Goal: Information Seeking & Learning: Learn about a topic

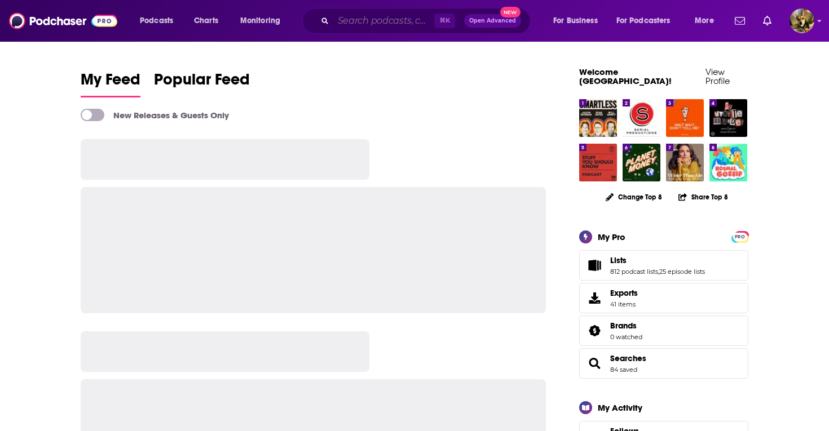
click at [378, 22] on input "Search podcasts, credits, & more..." at bounding box center [383, 21] width 101 height 18
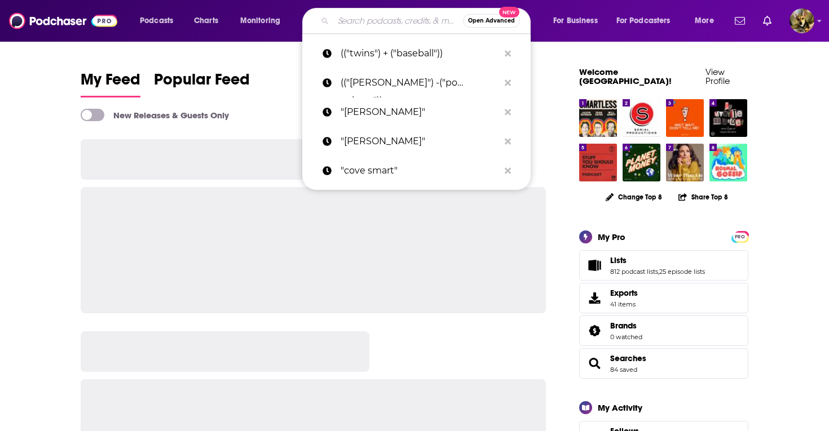
paste input "Demonic Portals"
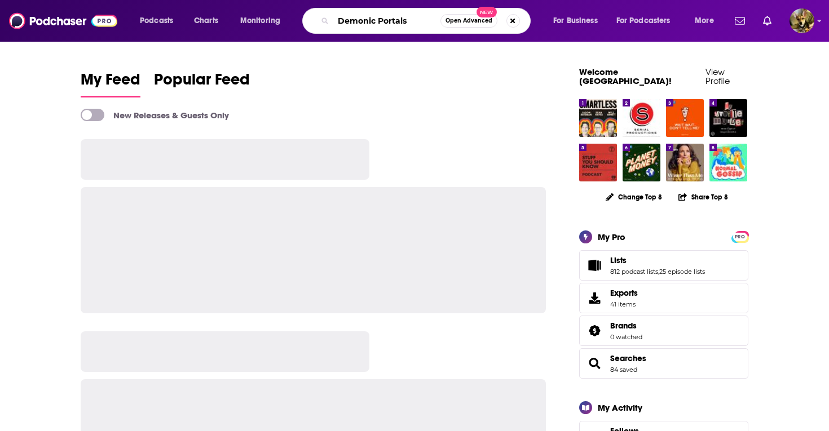
type input "Demonic Portals"
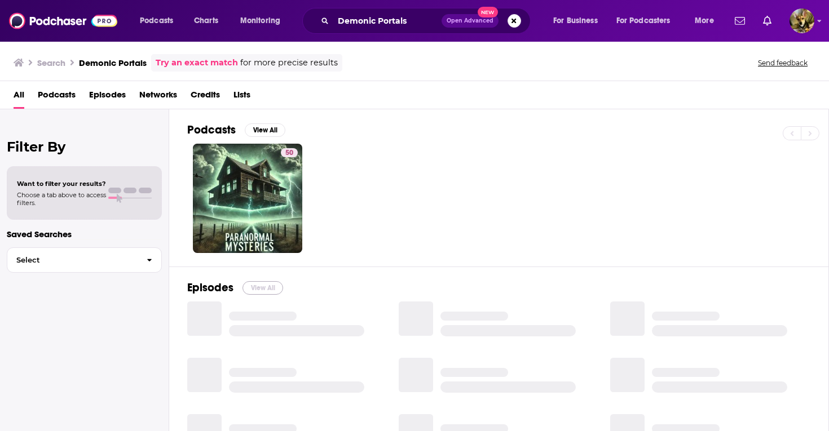
click at [263, 289] on button "View All" at bounding box center [262, 288] width 41 height 14
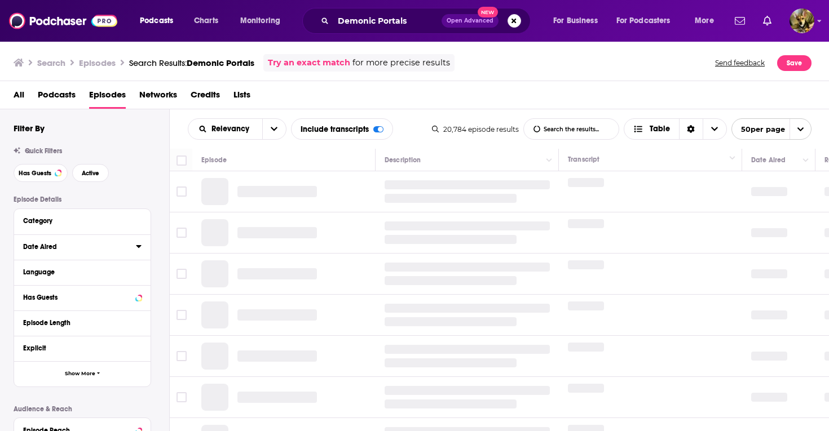
click at [141, 250] on icon at bounding box center [139, 246] width 6 height 9
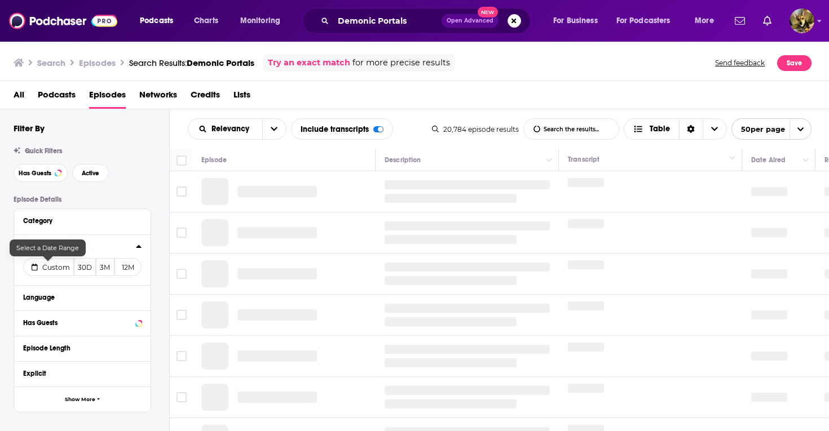
click at [55, 270] on span "Custom" at bounding box center [56, 267] width 28 height 8
select select "9"
select select "2025"
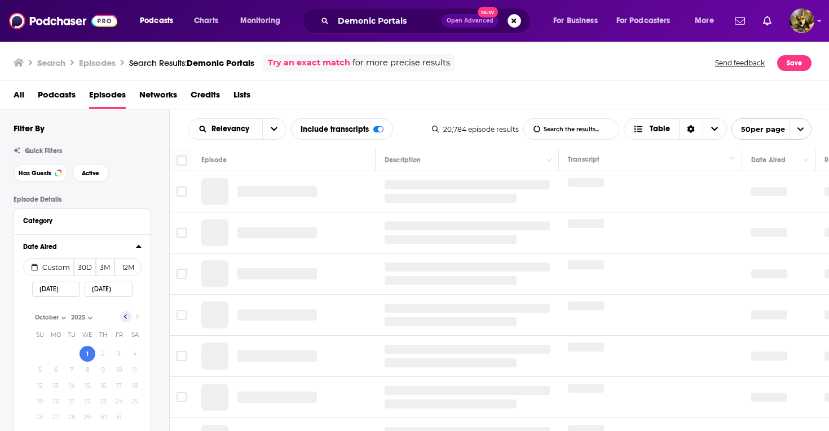
click at [127, 317] on icon "Go to previous month" at bounding box center [125, 316] width 5 height 9
select select "8"
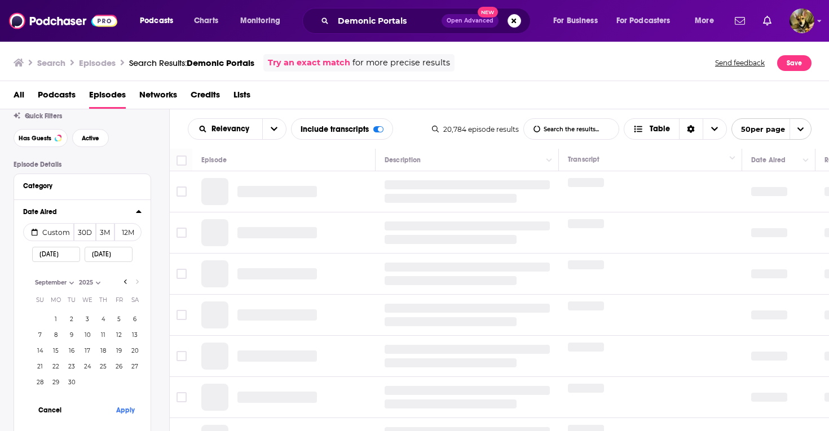
scroll to position [83, 0]
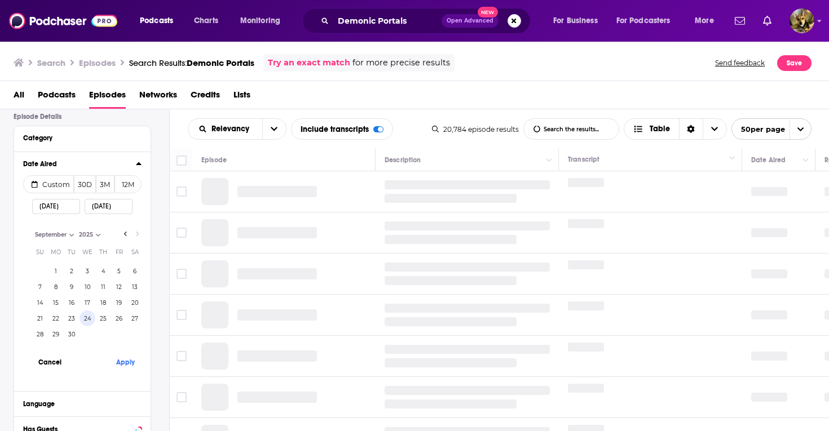
click at [87, 318] on button "24" at bounding box center [87, 319] width 16 height 16
type input "[DATE]"
click at [130, 367] on button "Apply" at bounding box center [125, 362] width 34 height 21
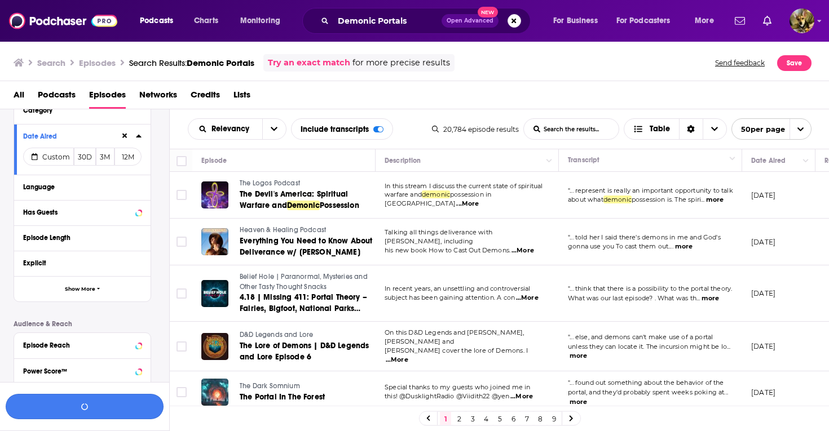
click at [73, 402] on button "button" at bounding box center [85, 406] width 158 height 25
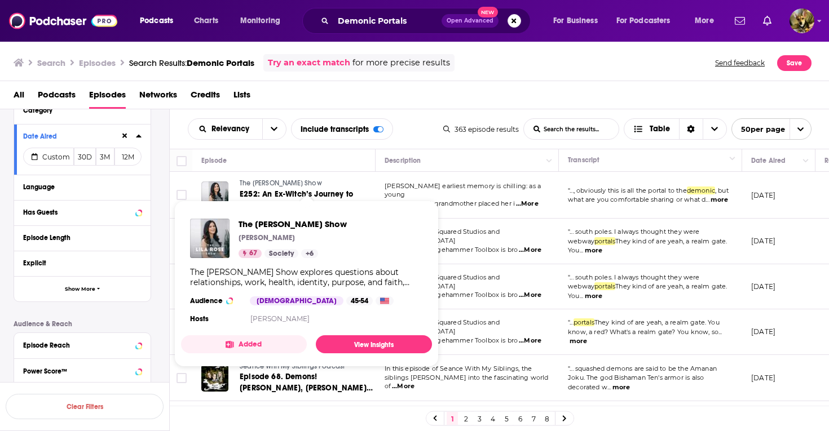
click at [250, 182] on span "The [PERSON_NAME] Show" at bounding box center [281, 183] width 82 height 8
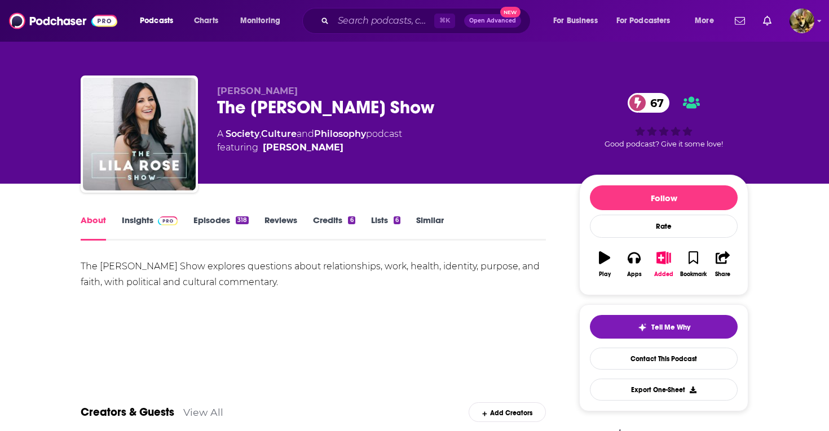
click at [220, 227] on link "Episodes 318" at bounding box center [220, 228] width 55 height 26
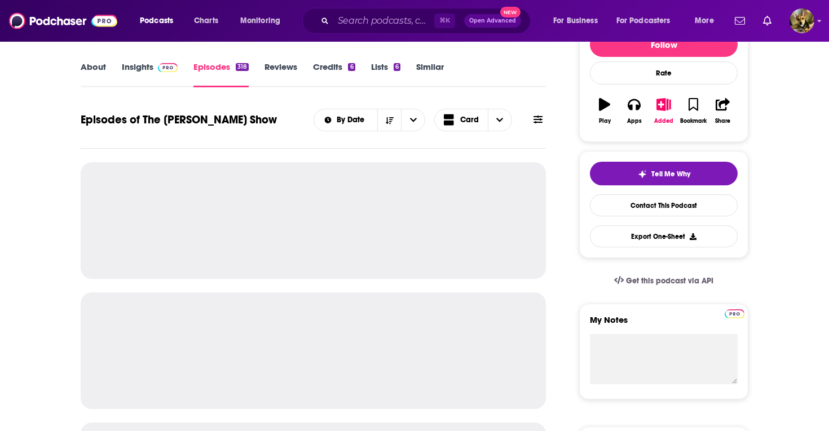
scroll to position [157, 0]
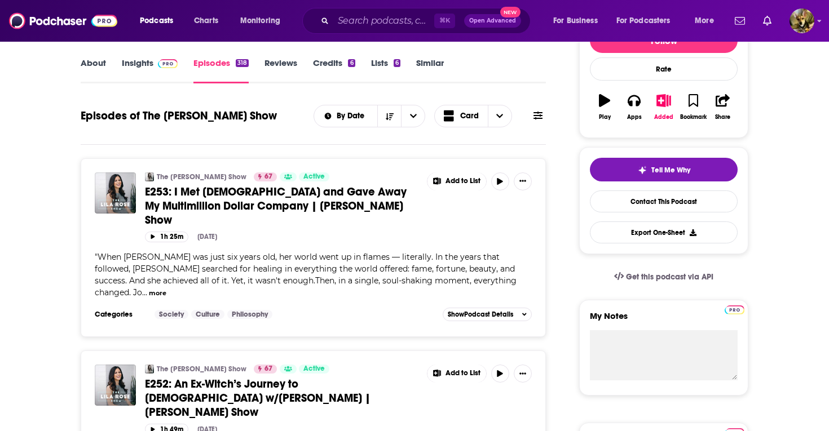
click at [204, 192] on span "E253: I Met [DEMOGRAPHIC_DATA] and Gave Away My Multimillion Dollar Company | […" at bounding box center [276, 206] width 262 height 42
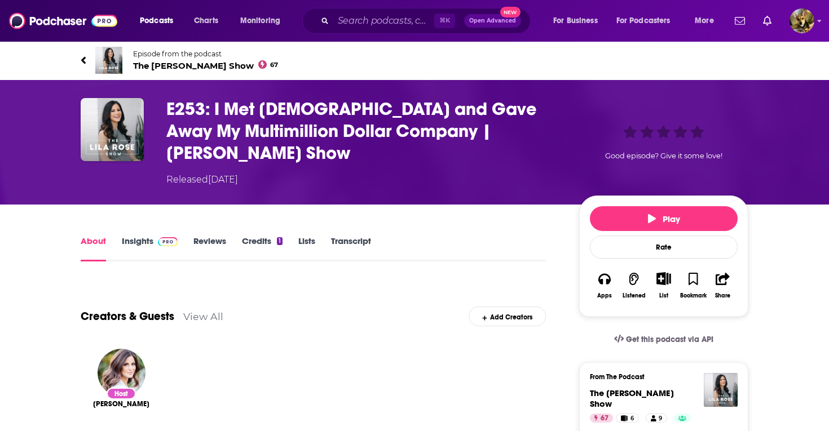
click at [357, 236] on link "Transcript" at bounding box center [351, 249] width 40 height 26
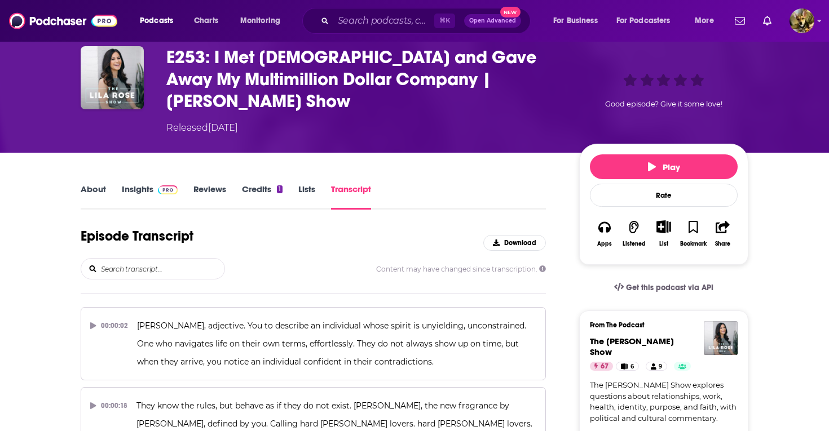
scroll to position [34, 0]
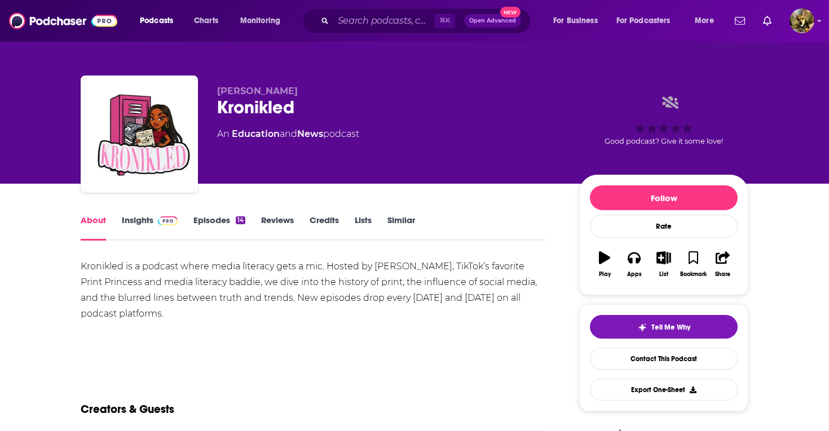
click at [222, 227] on link "Episodes 14" at bounding box center [219, 228] width 52 height 26
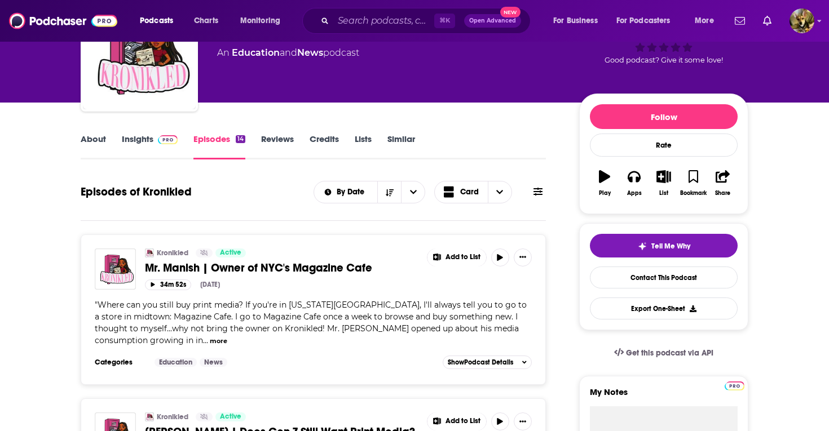
scroll to position [87, 0]
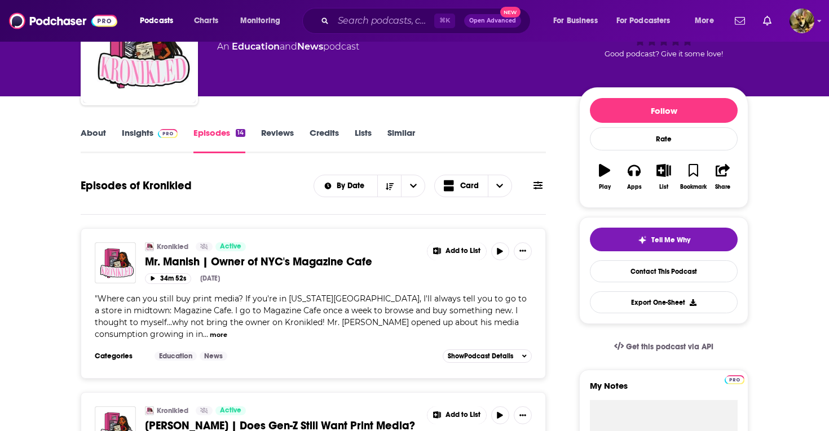
click at [193, 260] on span "Mr. Manish | Owner of NYC's Magazine Cafe" at bounding box center [258, 262] width 227 height 14
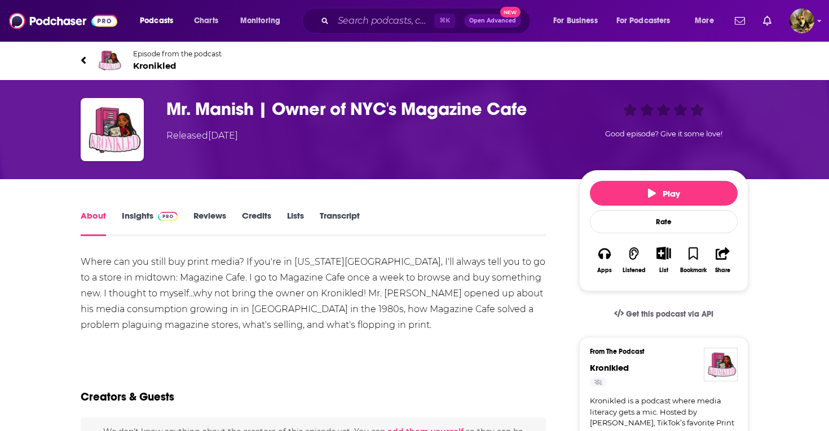
click at [345, 220] on link "Transcript" at bounding box center [340, 223] width 40 height 26
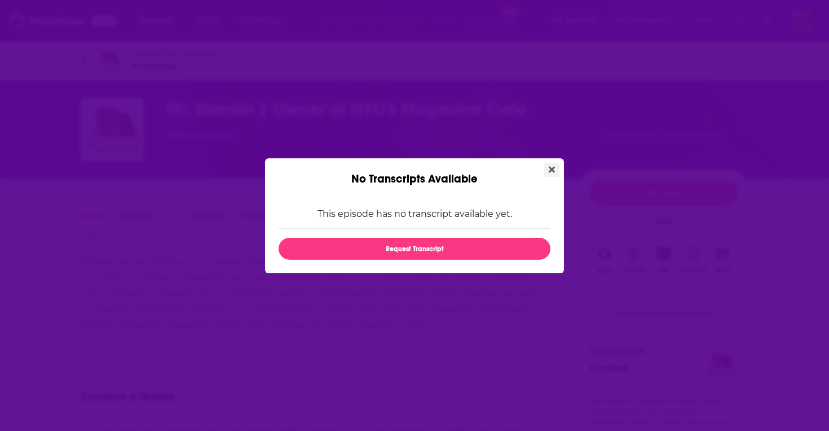
click at [547, 170] on button "Close" at bounding box center [551, 170] width 15 height 14
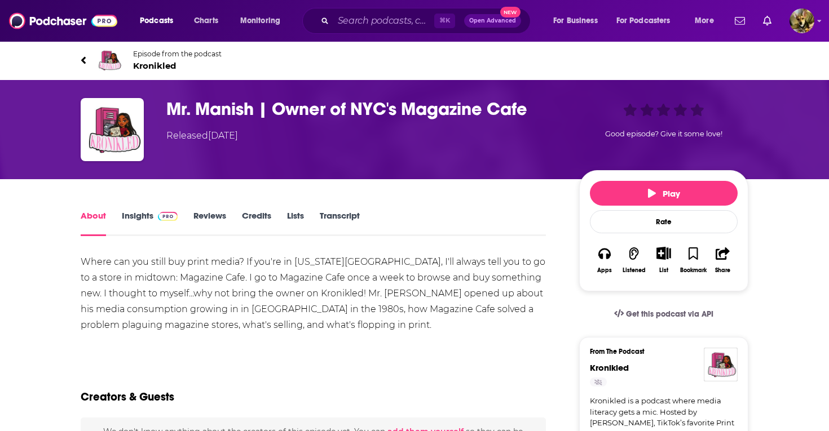
click at [83, 55] on icon at bounding box center [84, 60] width 6 height 11
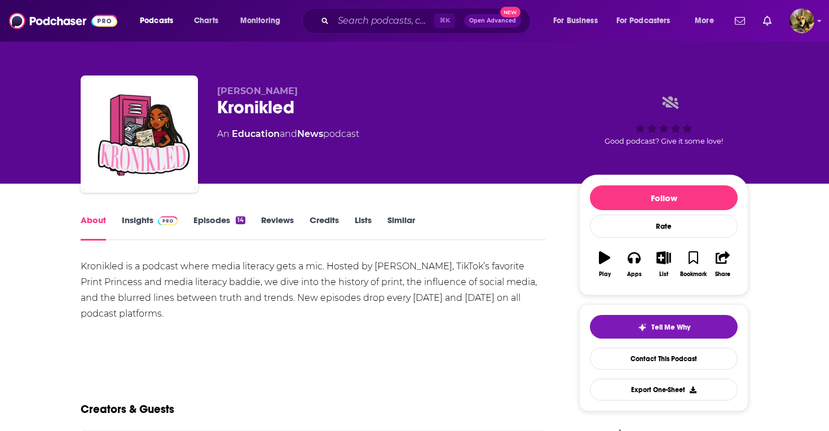
click at [126, 224] on link "Insights" at bounding box center [150, 228] width 56 height 26
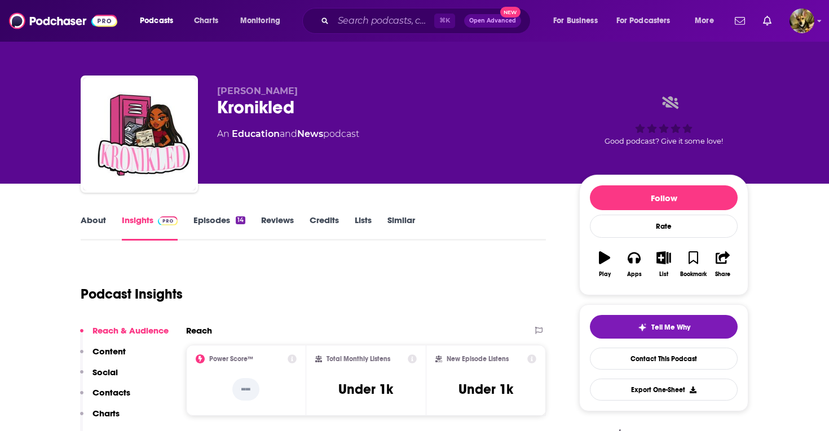
click at [220, 219] on link "Episodes 14" at bounding box center [219, 228] width 52 height 26
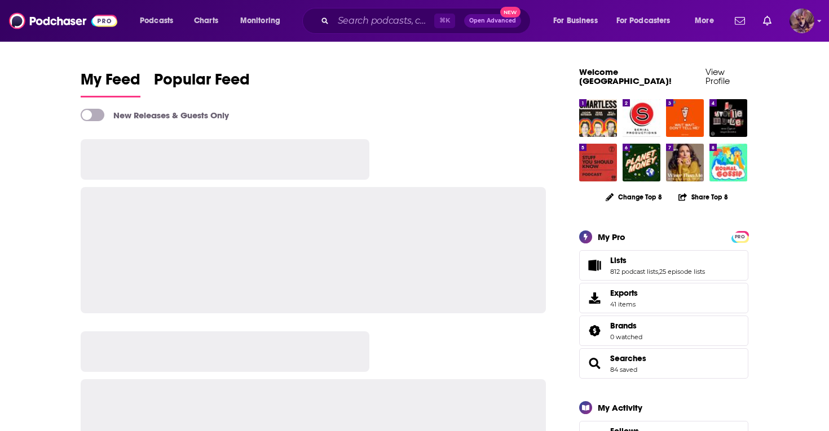
click at [797, 24] on img "Logged in as SydneyDemo" at bounding box center [801, 20] width 25 height 25
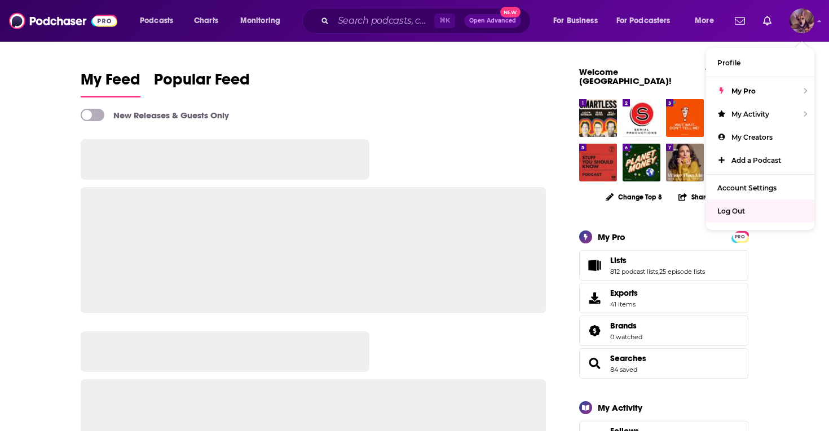
click at [759, 209] on div "Log Out" at bounding box center [760, 211] width 108 height 23
